Goal: Information Seeking & Learning: Learn about a topic

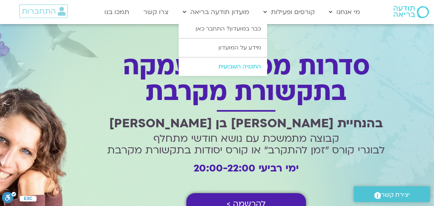
click at [238, 61] on link "התכניה השבועית" at bounding box center [223, 66] width 88 height 18
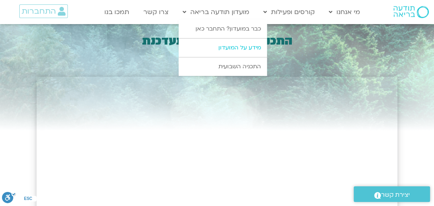
click at [240, 43] on link "מידע על המועדון" at bounding box center [223, 48] width 88 height 18
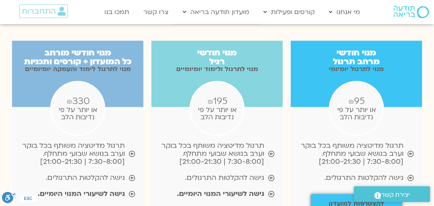
scroll to position [899, 0]
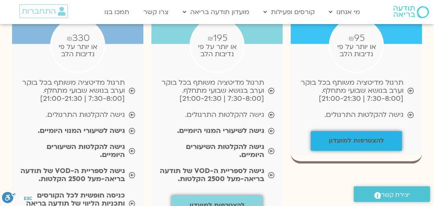
click at [363, 136] on b "להצטרפות למועדון" at bounding box center [356, 140] width 55 height 9
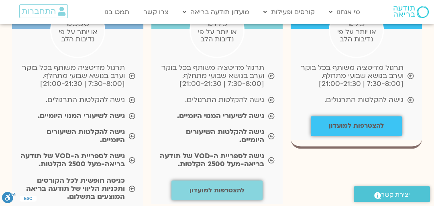
scroll to position [803, 0]
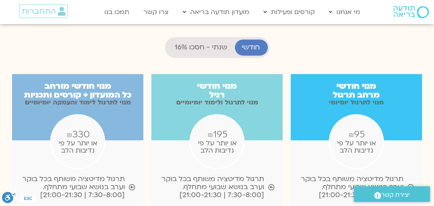
click at [358, 114] on div "₪ 95 או יותר על פי נדיבות הלב" at bounding box center [356, 141] width 55 height 55
click at [362, 82] on h3 "מנוי חודשי מרחב תרגול" at bounding box center [356, 90] width 131 height 17
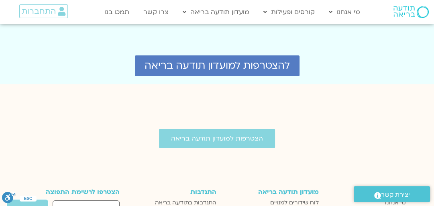
scroll to position [2184, 0]
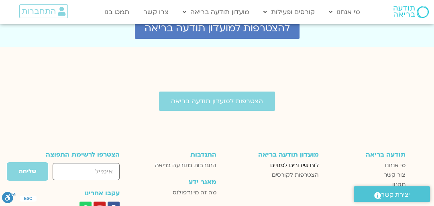
click at [310, 161] on span "לוח שידורים למנויים" at bounding box center [294, 166] width 49 height 10
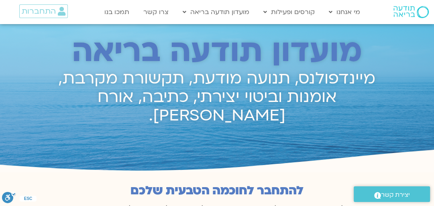
scroll to position [0, 0]
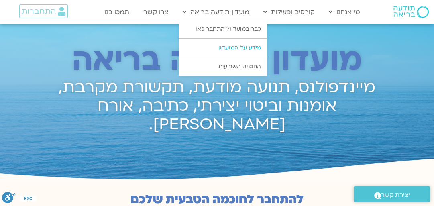
click at [227, 46] on link "מידע על המועדון" at bounding box center [223, 48] width 88 height 18
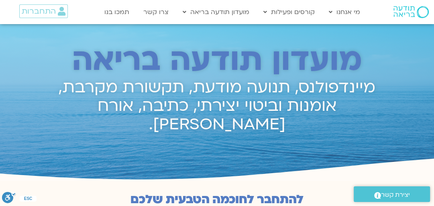
scroll to position [80, 0]
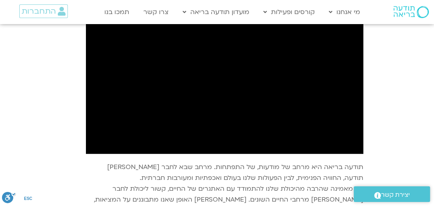
scroll to position [682, 0]
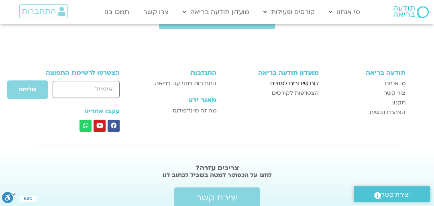
click at [305, 81] on span "לוח שידורים למנויים" at bounding box center [294, 84] width 49 height 10
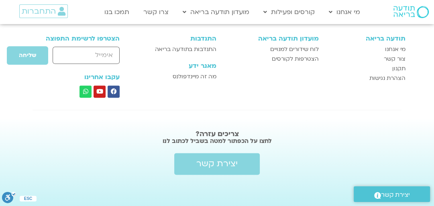
scroll to position [716, 0]
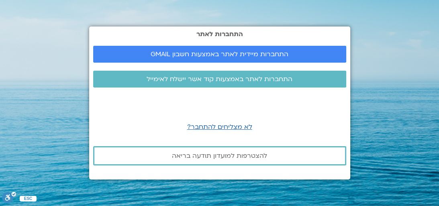
click at [54, 43] on section "התחברות לאתר התחברות מיידית לאתר באמצעות חשבון GMAIL התחברות לאתר באמצעות קוד א…" at bounding box center [219, 103] width 439 height 206
